Goal: Find contact information: Find contact information

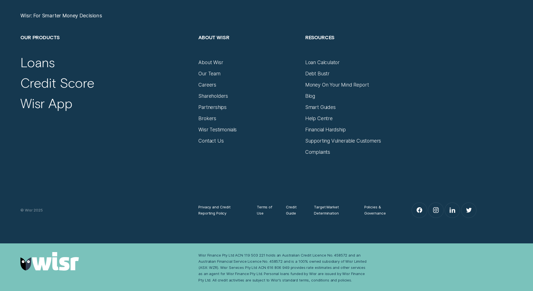
scroll to position [2460, 0]
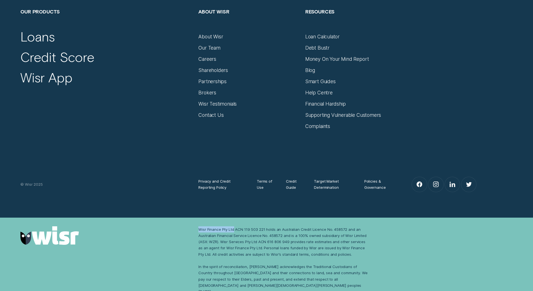
drag, startPoint x: 198, startPoint y: 228, endPoint x: 234, endPoint y: 229, distance: 35.8
click at [234, 229] on div "Wisr Finance Pty Ltd ACN 119 503 221 holds an Australian Credit Licence No. 458…" at bounding box center [284, 260] width 172 height 68
copy div "Wisr Finance Pty Ltd"
click at [186, 230] on link at bounding box center [106, 235] width 172 height 19
click at [177, 220] on div "Wisr Finance Pty Ltd ACN 119 503 221 holds an Australian Credit Licence No. 458…" at bounding box center [266, 260] width 533 height 86
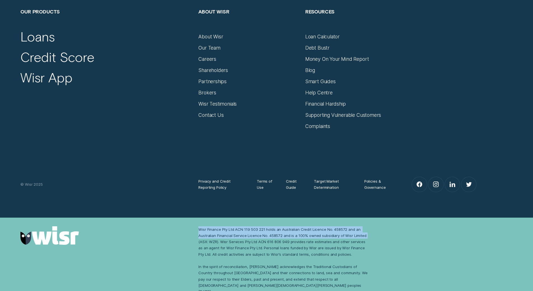
drag, startPoint x: 200, startPoint y: 228, endPoint x: 367, endPoint y: 234, distance: 167.2
click at [367, 234] on div "Wisr Finance Pty Ltd ACN 119 503 221 holds an Australian Credit Licence No. 458…" at bounding box center [284, 260] width 172 height 68
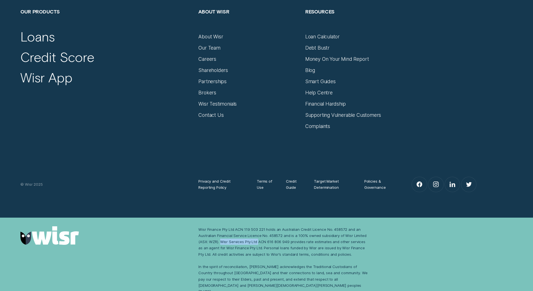
drag, startPoint x: 224, startPoint y: 240, endPoint x: 258, endPoint y: 240, distance: 33.3
click at [258, 240] on div "Wisr Finance Pty Ltd ACN 119 503 221 holds an Australian Credit Licence No. 458…" at bounding box center [284, 260] width 172 height 68
copy div "Wisr Services Pty Ltd"
